Goal: Task Accomplishment & Management: Use online tool/utility

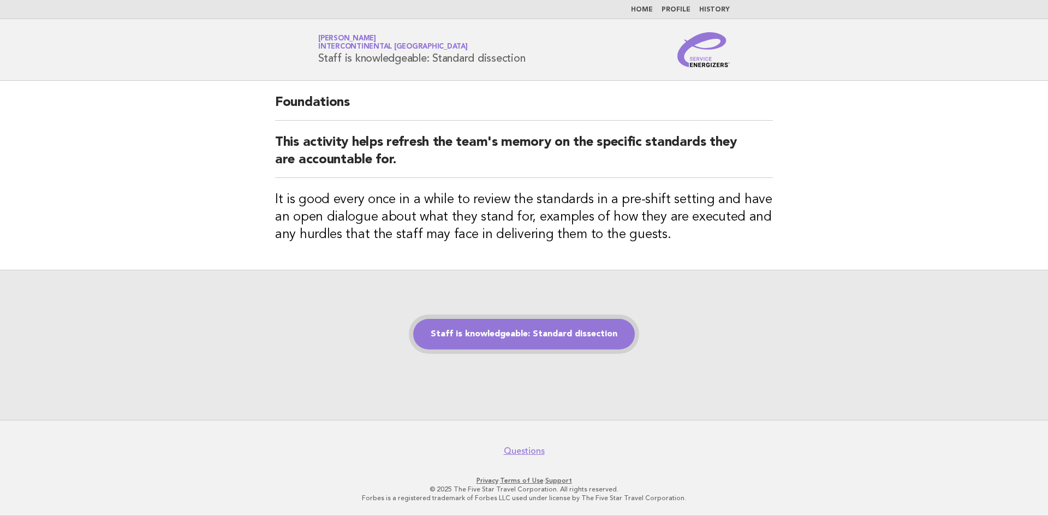
click at [583, 338] on link "Staff is knowledgeable: Standard dissection" at bounding box center [524, 334] width 222 height 31
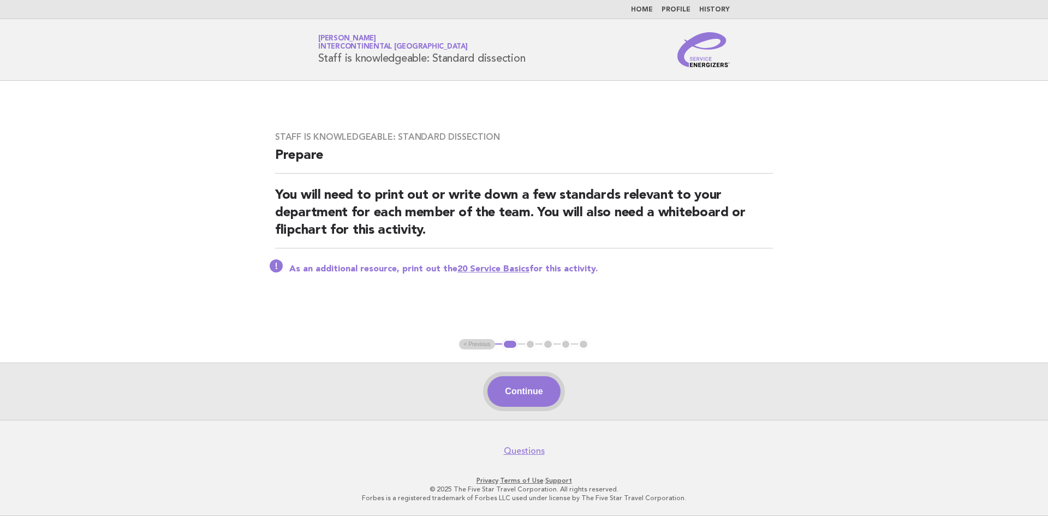
click at [520, 378] on button "Continue" at bounding box center [523, 391] width 73 height 31
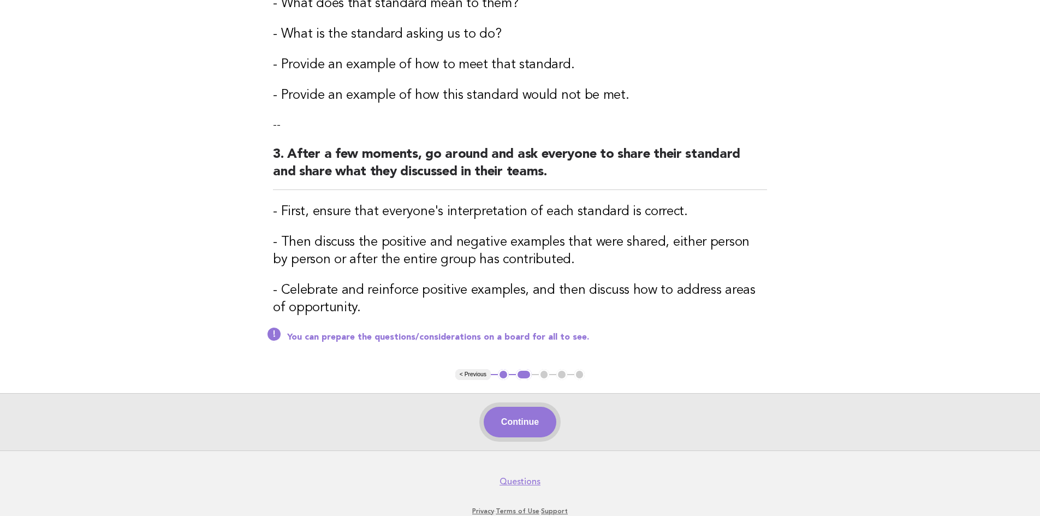
click at [521, 419] on button "Continue" at bounding box center [520, 422] width 73 height 31
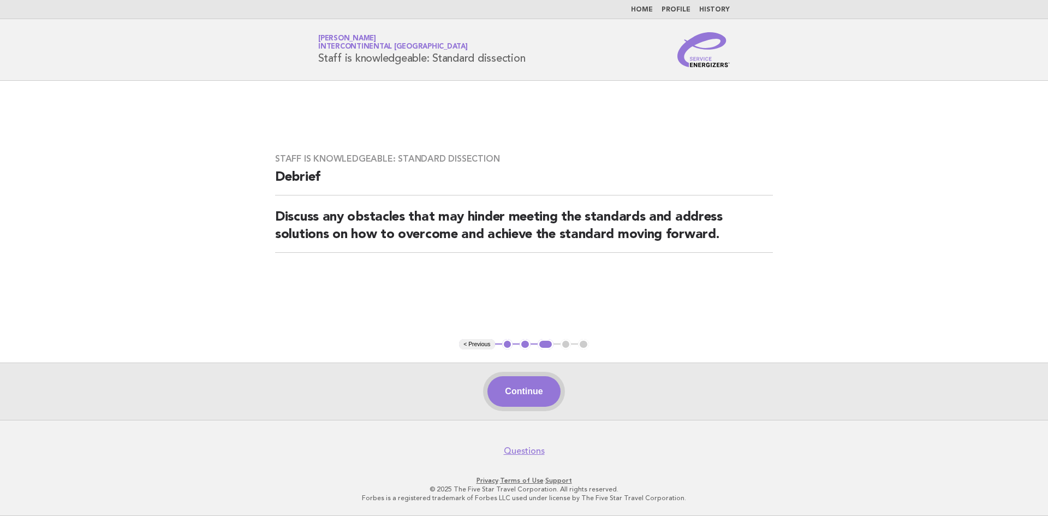
click at [541, 385] on button "Continue" at bounding box center [523, 391] width 73 height 31
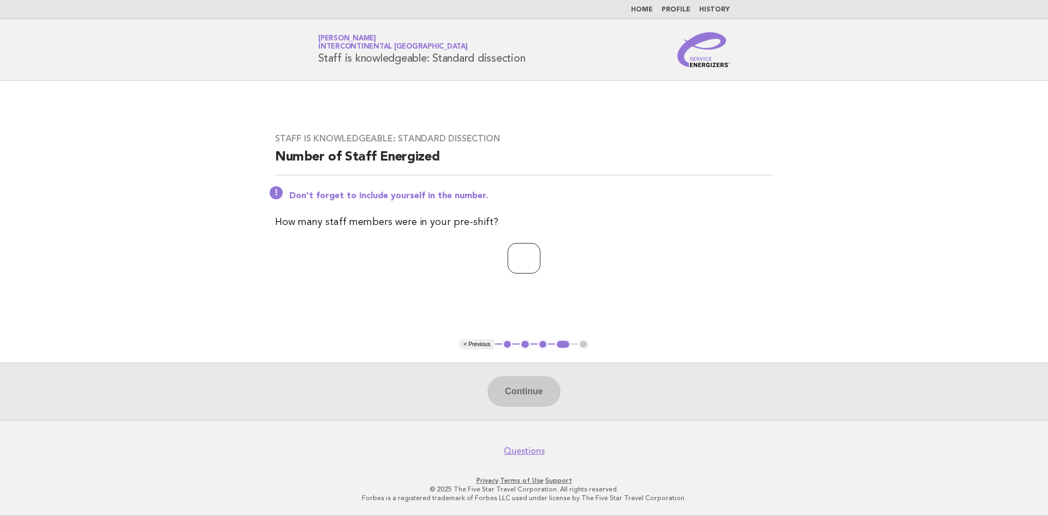
type input "*"
click at [540, 257] on input "*" at bounding box center [524, 258] width 33 height 31
click at [542, 385] on button "Continue" at bounding box center [523, 391] width 73 height 31
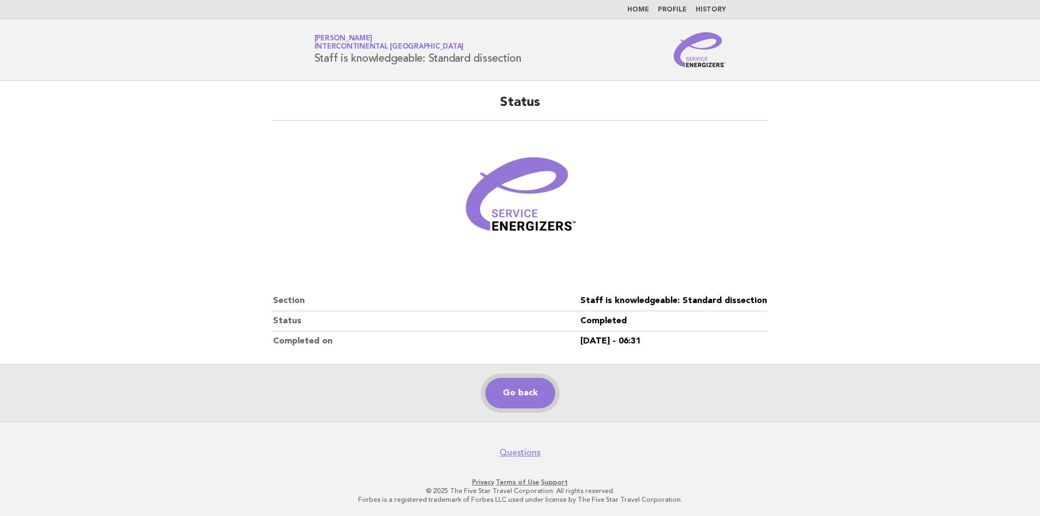
click at [532, 393] on link "Go back" at bounding box center [520, 393] width 70 height 31
